Goal: Download file/media

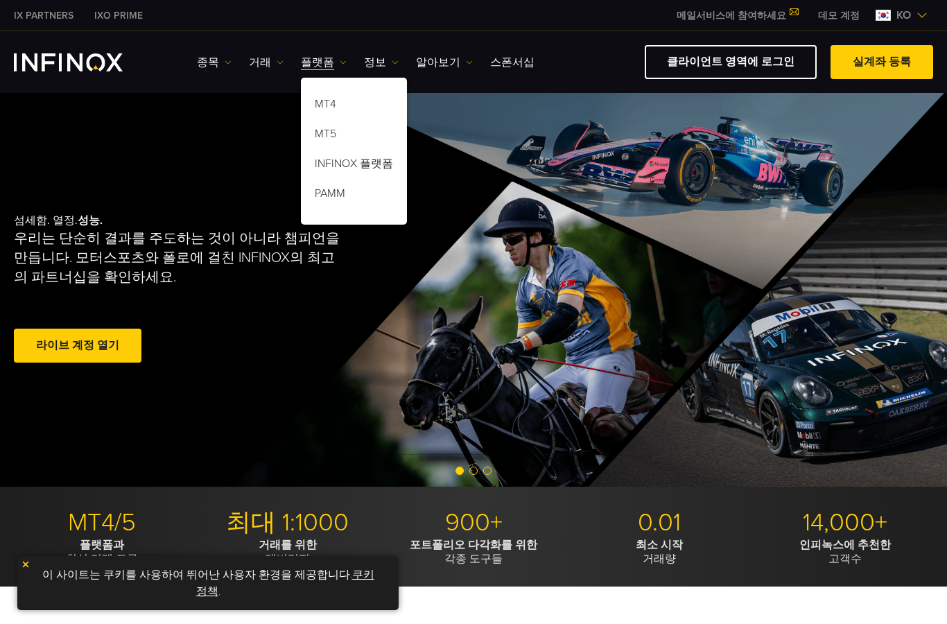
click at [301, 59] on link "플랫폼" at bounding box center [324, 62] width 46 height 17
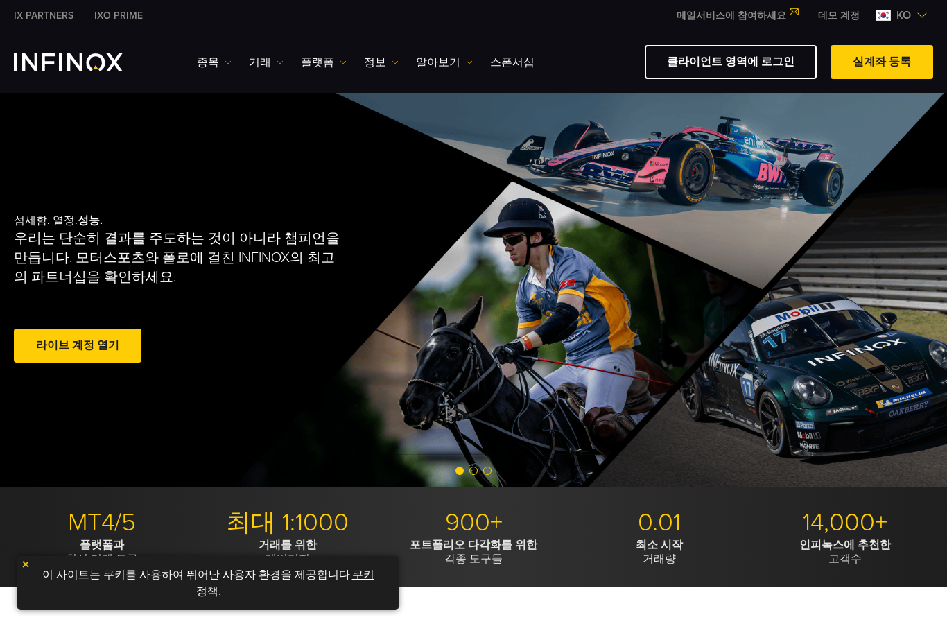
click at [304, 67] on link "플랫폼" at bounding box center [324, 62] width 46 height 17
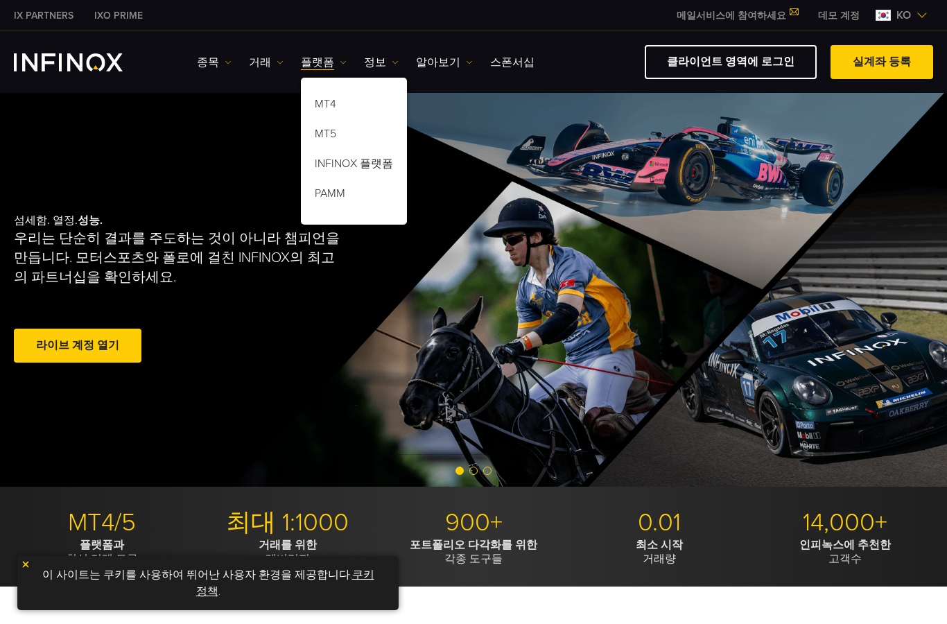
click at [306, 133] on link "MT5" at bounding box center [354, 136] width 106 height 30
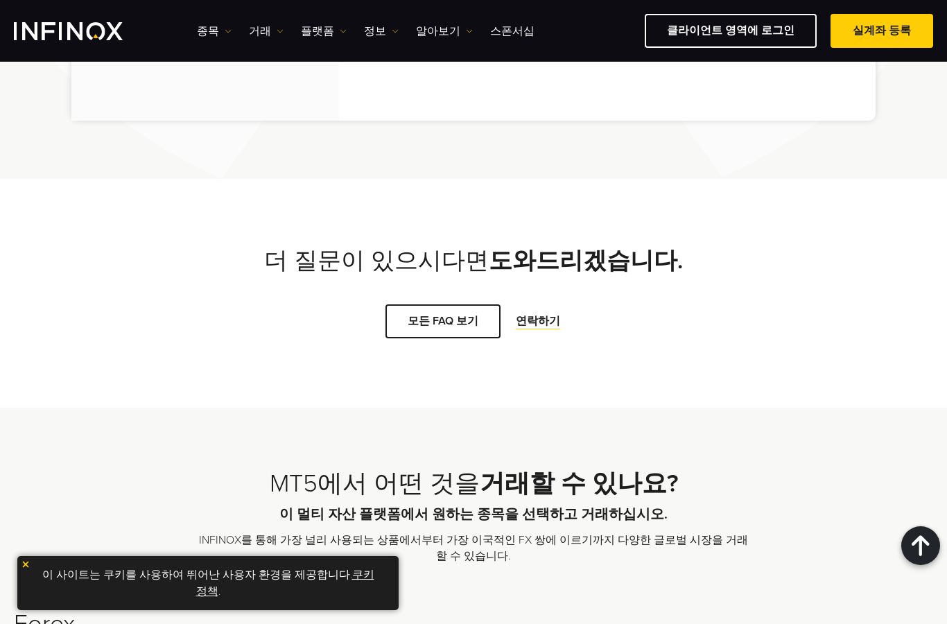
scroll to position [3380, 0]
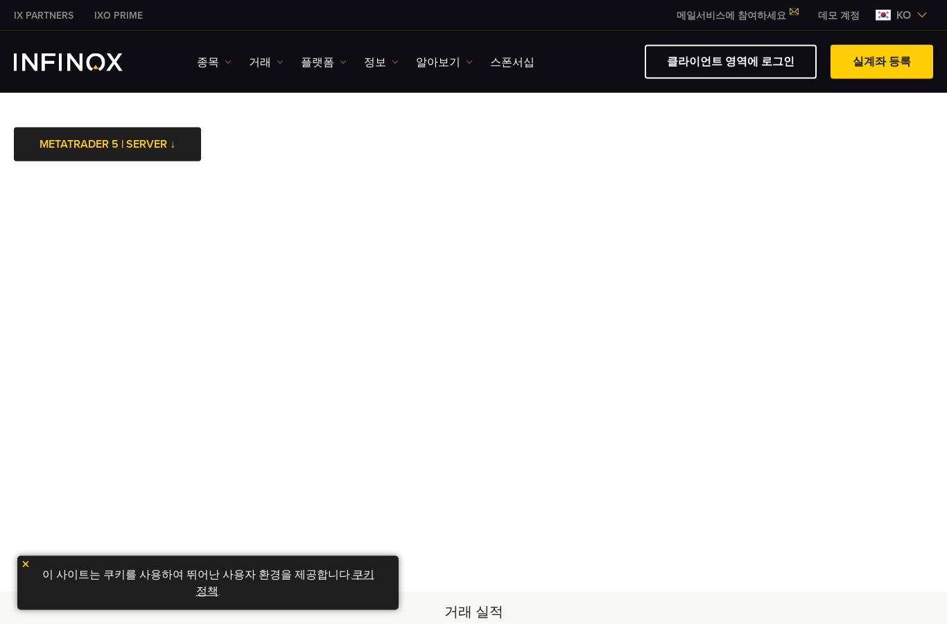
scroll to position [8, 0]
click at [53, 130] on link "METATRADER 5 | SERVER ↓" at bounding box center [107, 144] width 187 height 34
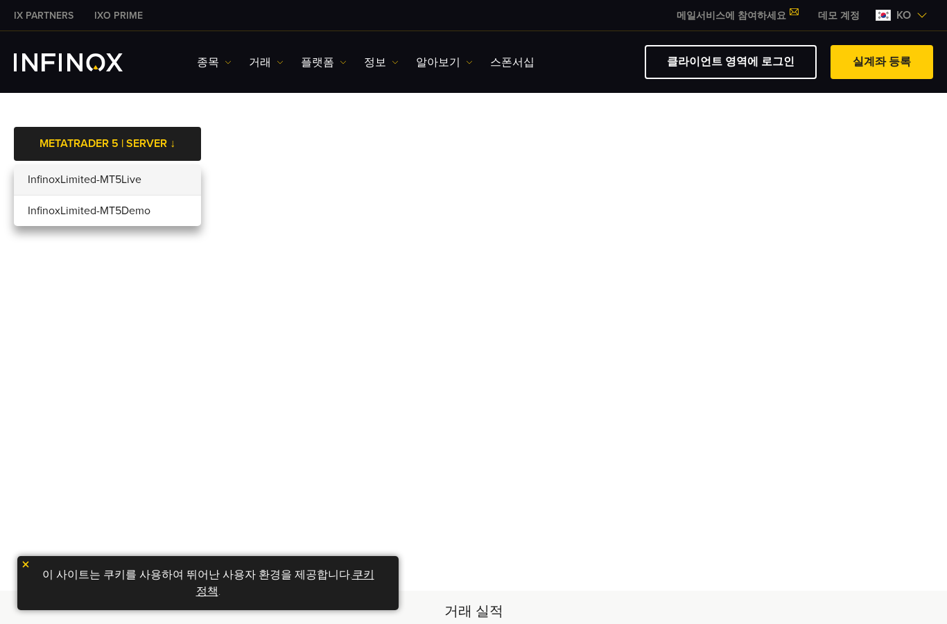
click at [51, 175] on li "InfinoxLimited-MT5Live" at bounding box center [107, 179] width 187 height 31
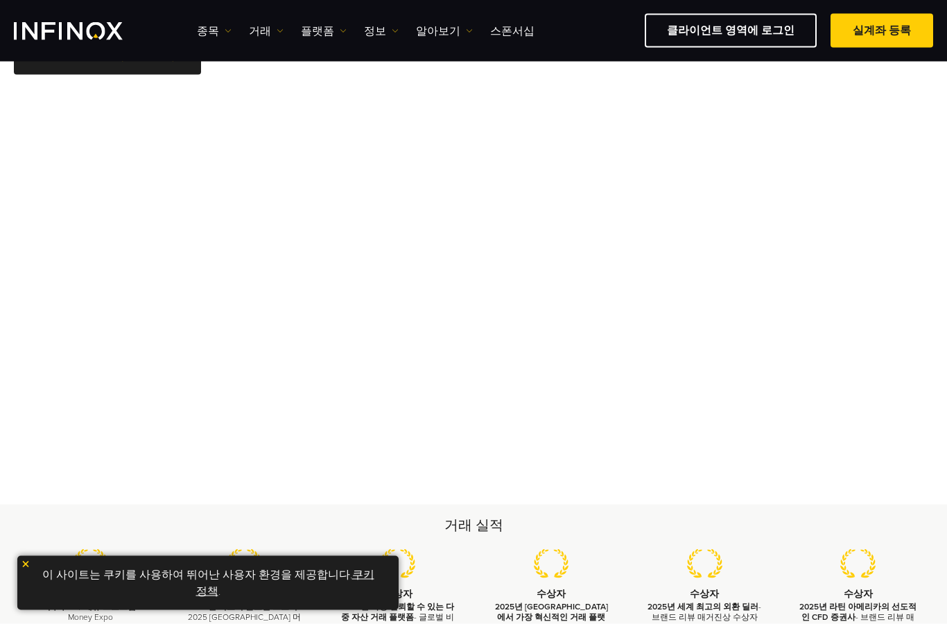
scroll to position [65, 0]
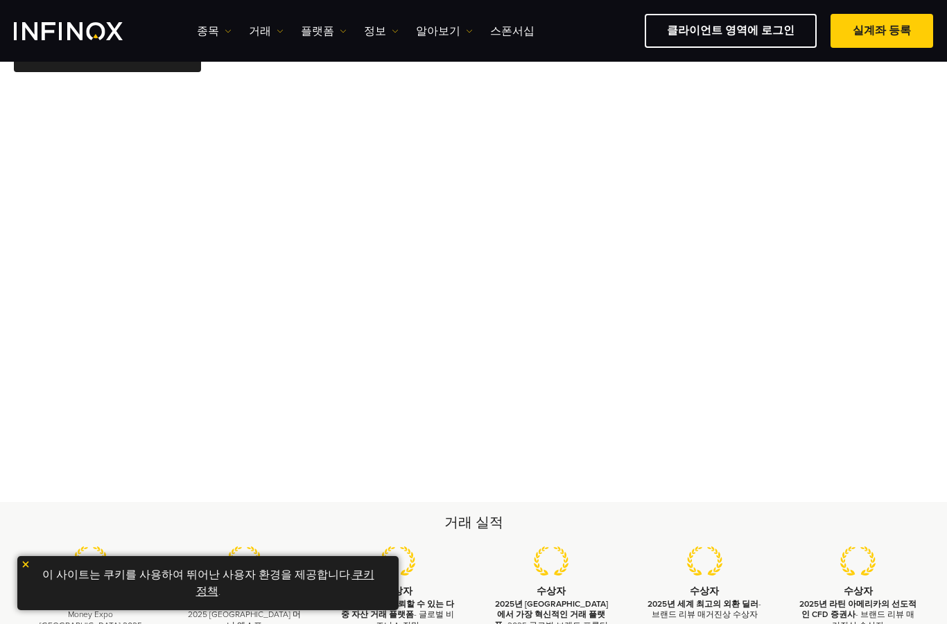
click at [690, 81] on body "IX PARTNERS IXO PRIME 메일서비스에 참여하세요 IX Daily와 투자 기회를 놓치지마세요! 지금 참여하세요! 조건 및 약관 을…" at bounding box center [473, 522] width 947 height 1175
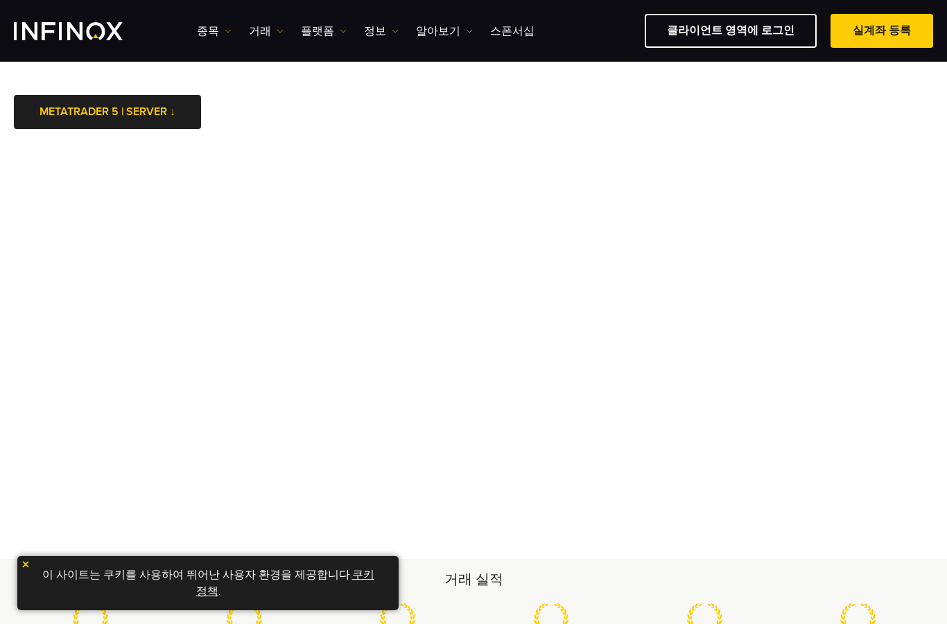
scroll to position [0, 0]
